Goal: Task Accomplishment & Management: Use online tool/utility

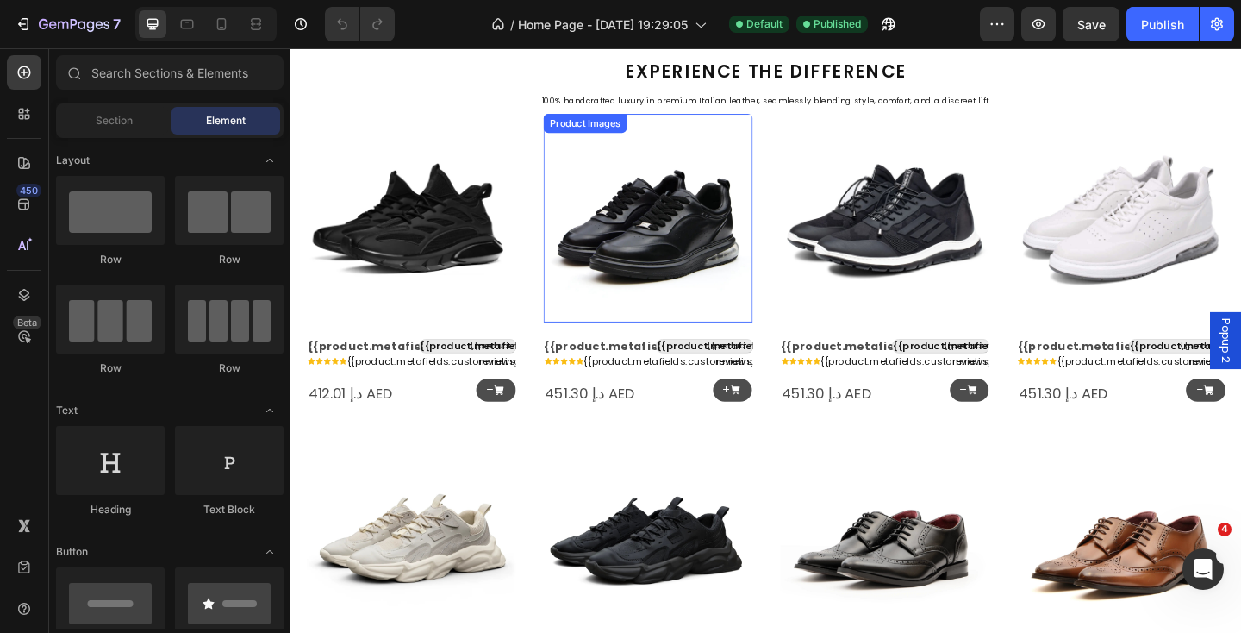
click at [682, 241] on img at bounding box center [680, 234] width 228 height 228
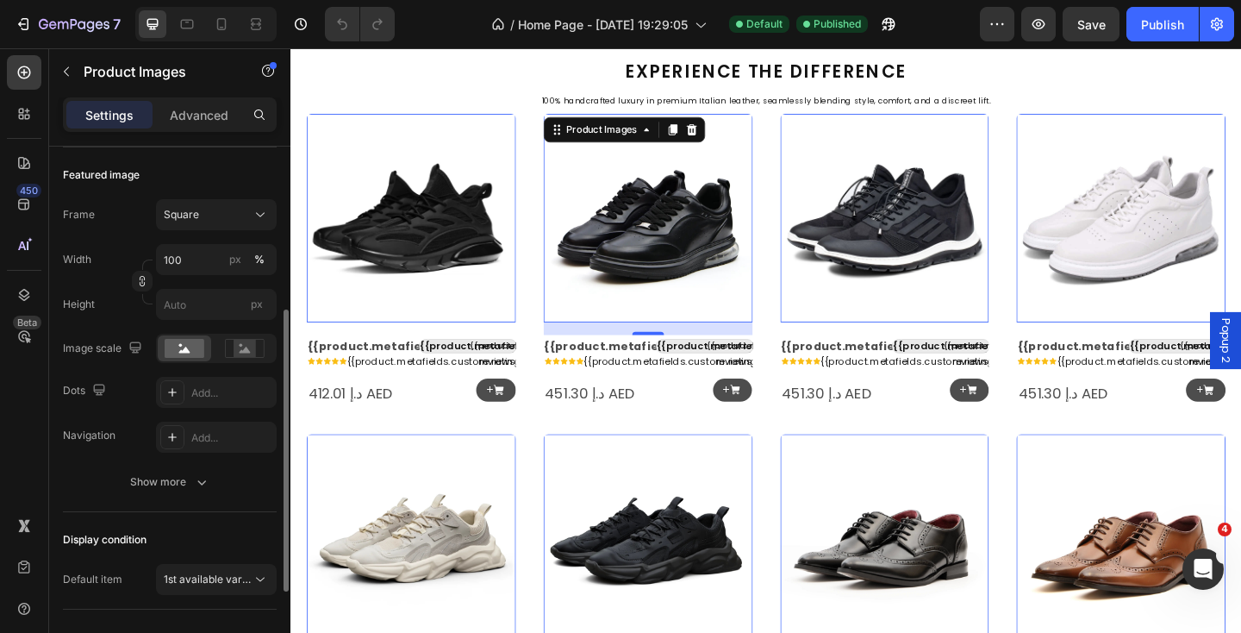
scroll to position [227, 0]
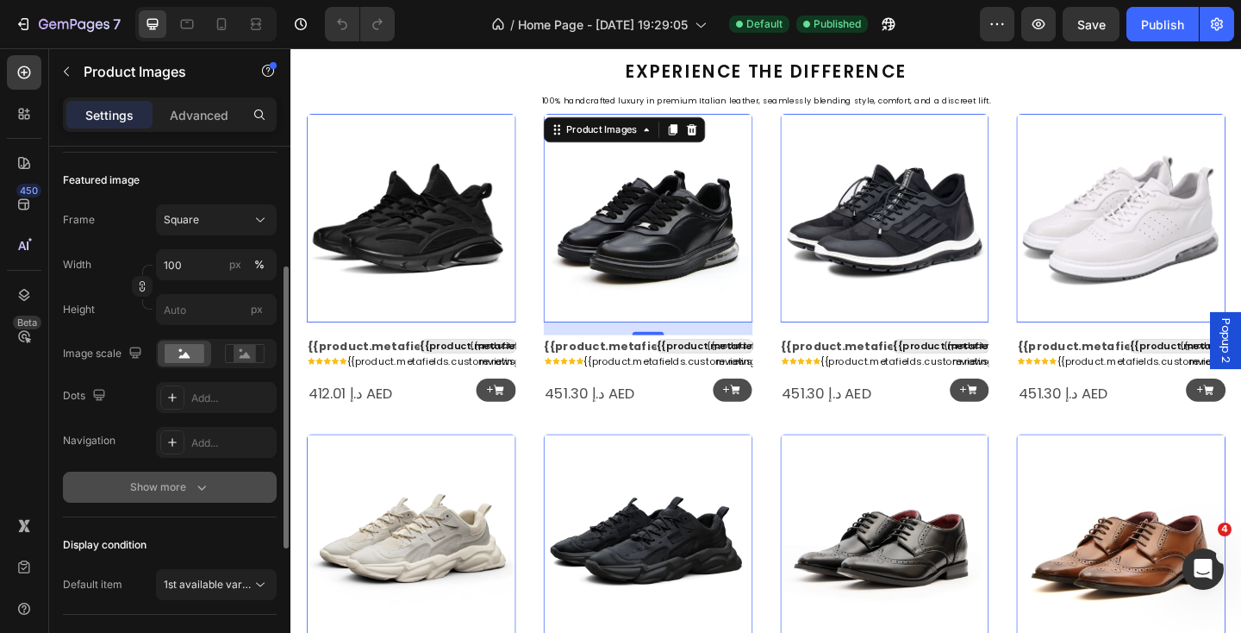
click at [154, 485] on div "Show more" at bounding box center [170, 486] width 80 height 17
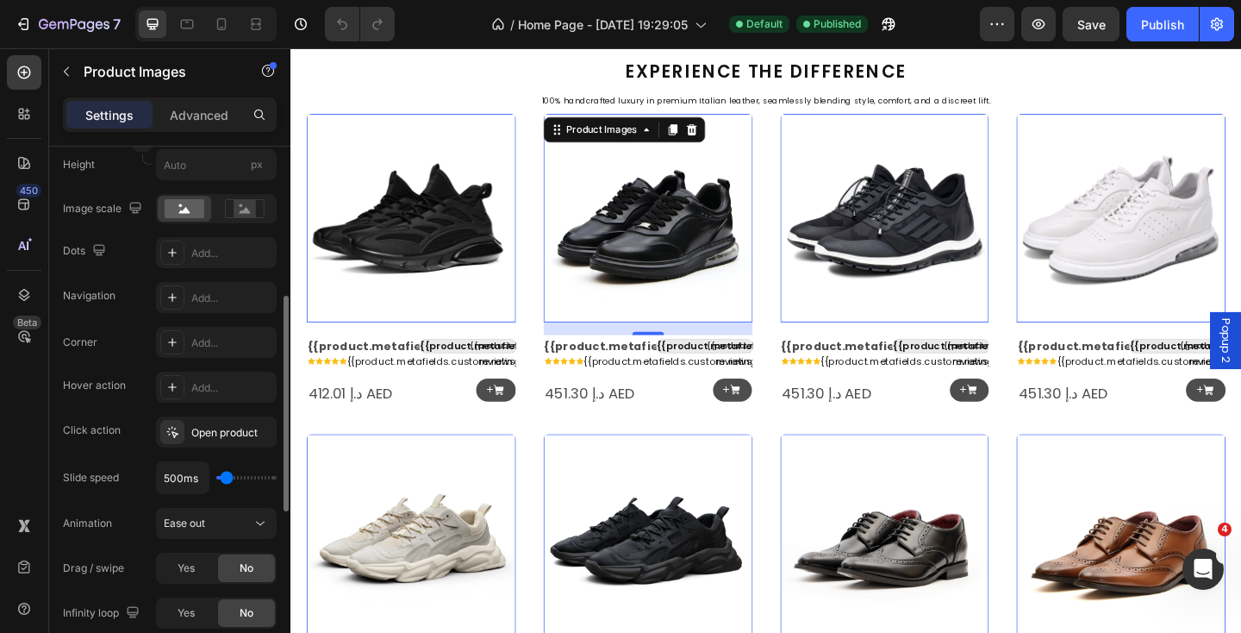
scroll to position [370, 0]
click at [216, 437] on div "Open product" at bounding box center [216, 435] width 50 height 16
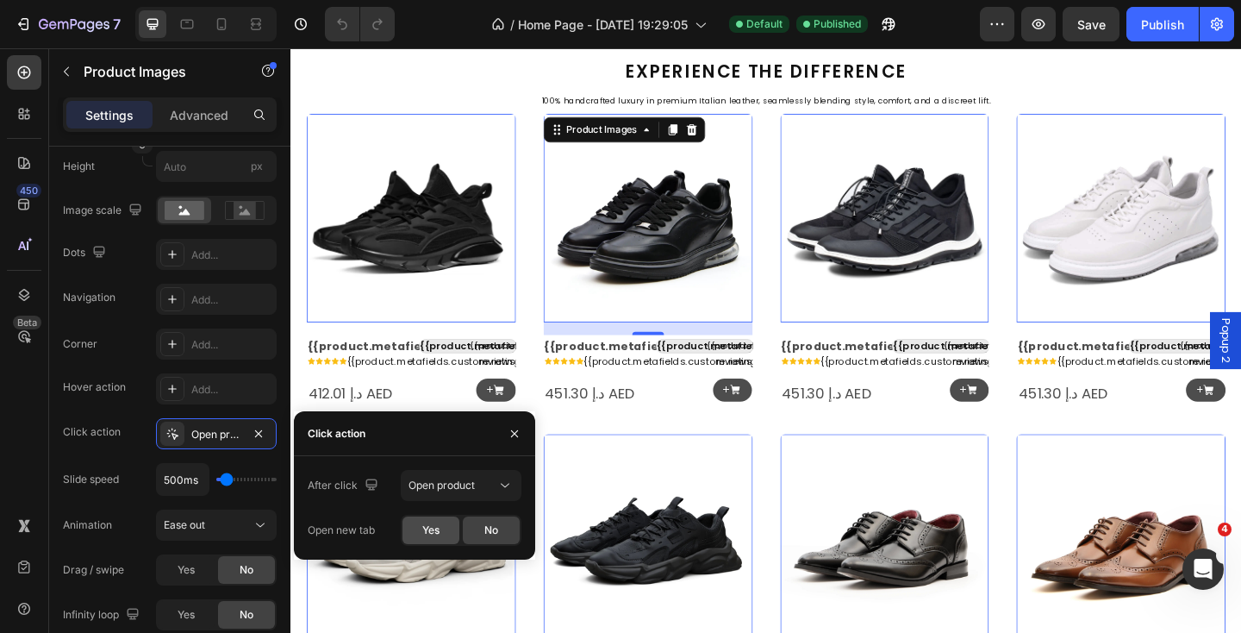
click at [423, 530] on span "Yes" at bounding box center [430, 530] width 17 height 16
click at [1153, 22] on div "Publish" at bounding box center [1162, 25] width 43 height 18
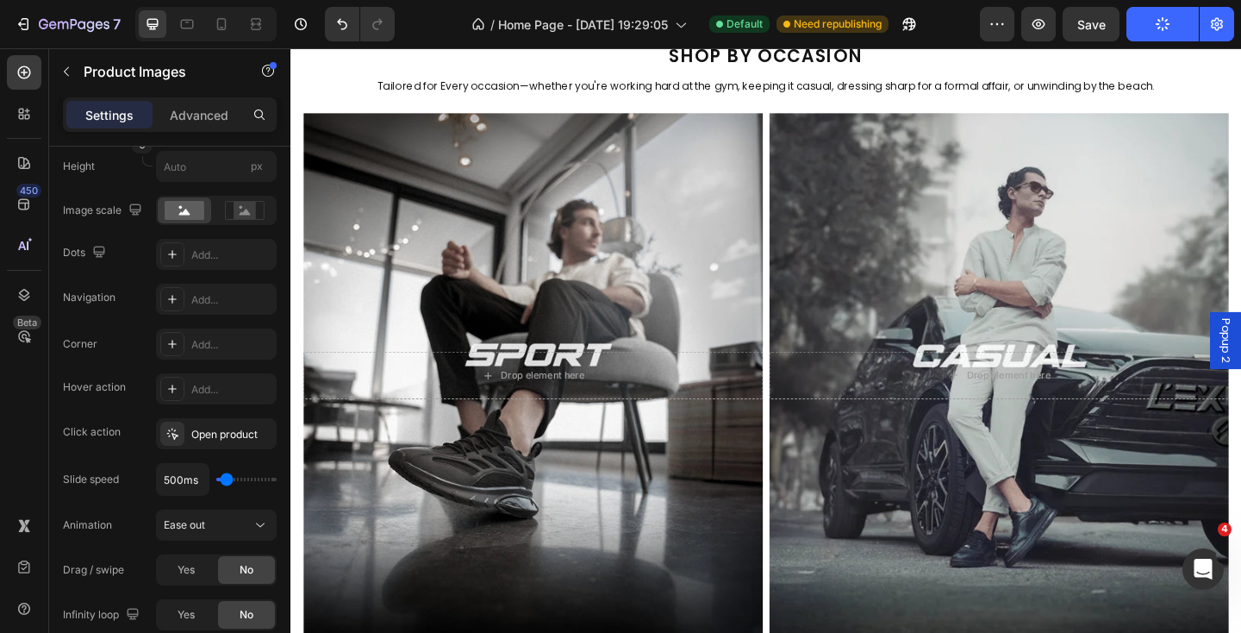
scroll to position [3566, 0]
